Goal: Obtain resource: Obtain resource

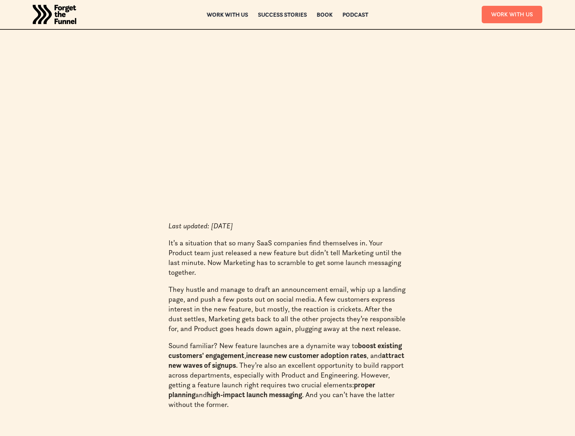
scroll to position [113, 0]
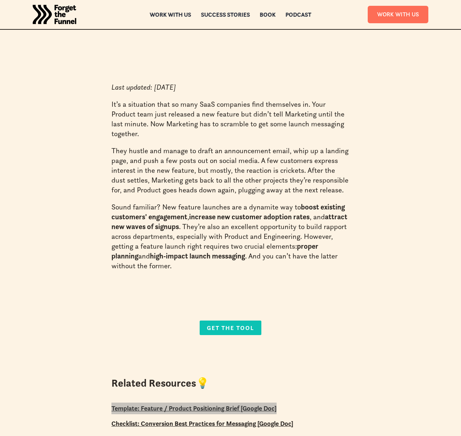
scroll to position [352, 0]
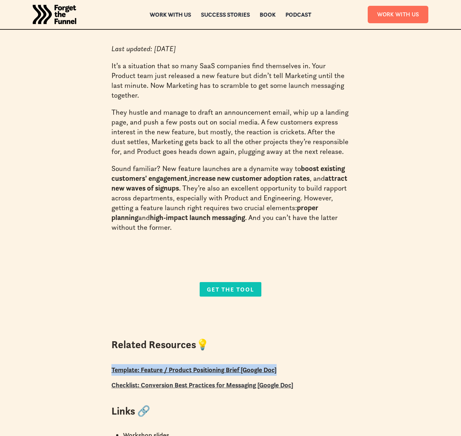
click at [190, 387] on link "Checklist: Conversion Best Practices for Messaging [Google Doc]" at bounding box center [202, 385] width 182 height 8
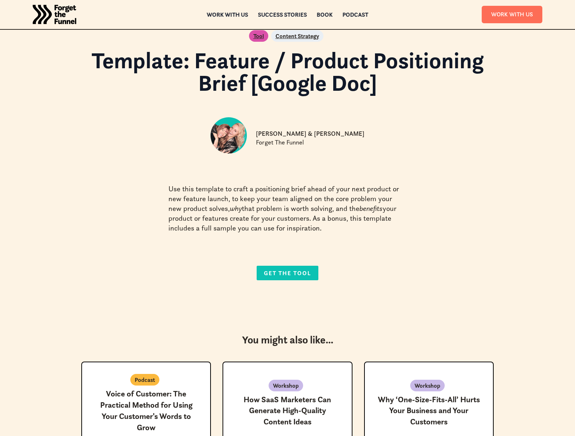
scroll to position [22, 0]
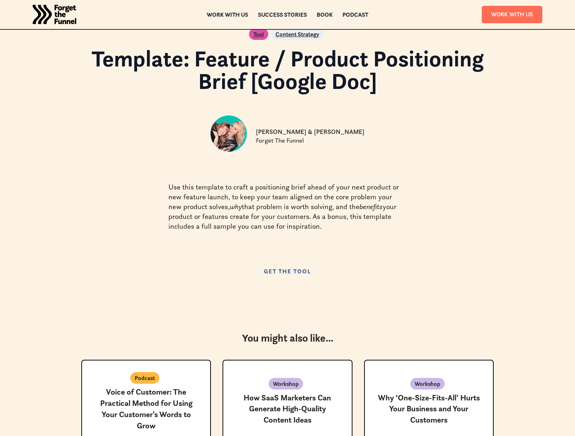
click at [292, 271] on link "Get the Tool" at bounding box center [288, 271] width 62 height 15
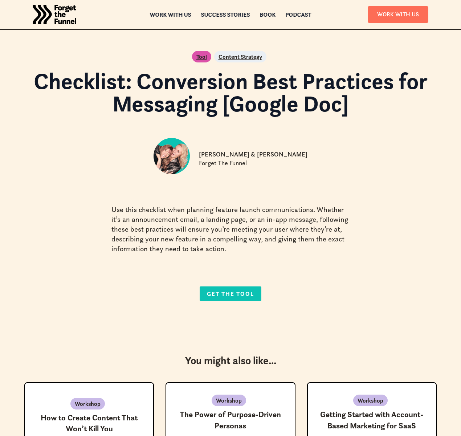
scroll to position [78, 0]
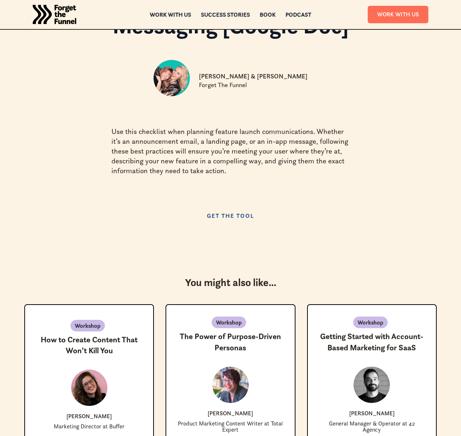
click at [239, 214] on link "Get the Tool" at bounding box center [231, 215] width 62 height 15
